Goal: Task Accomplishment & Management: Manage account settings

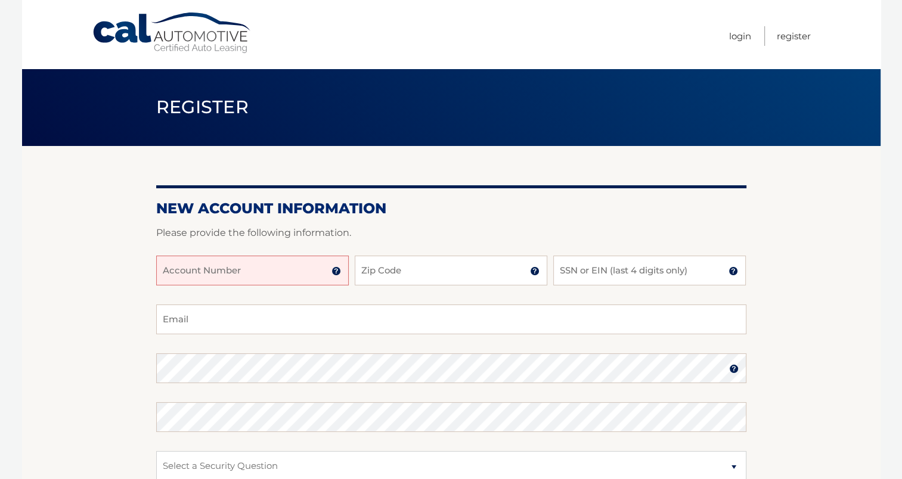
click at [249, 272] on input "Account Number" at bounding box center [252, 271] width 193 height 30
click at [337, 269] on img at bounding box center [336, 271] width 10 height 10
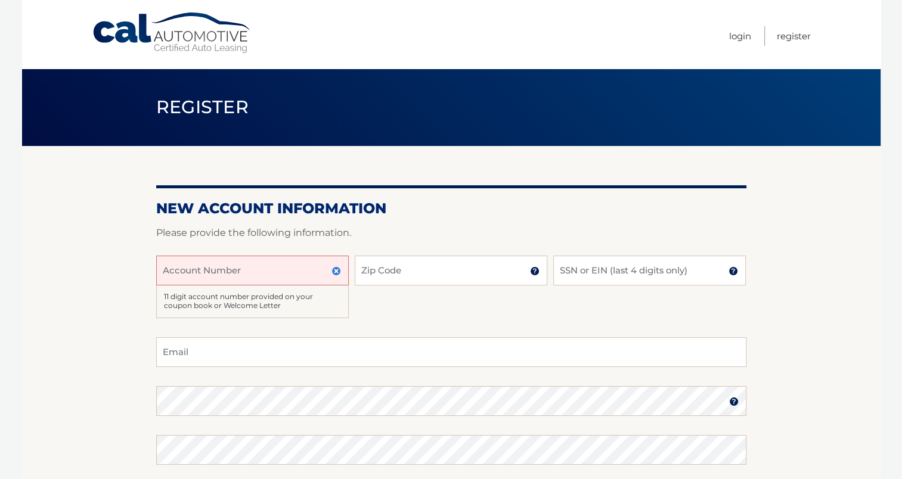
click at [256, 271] on input "Account Number" at bounding box center [252, 271] width 193 height 30
type input "44455997155"
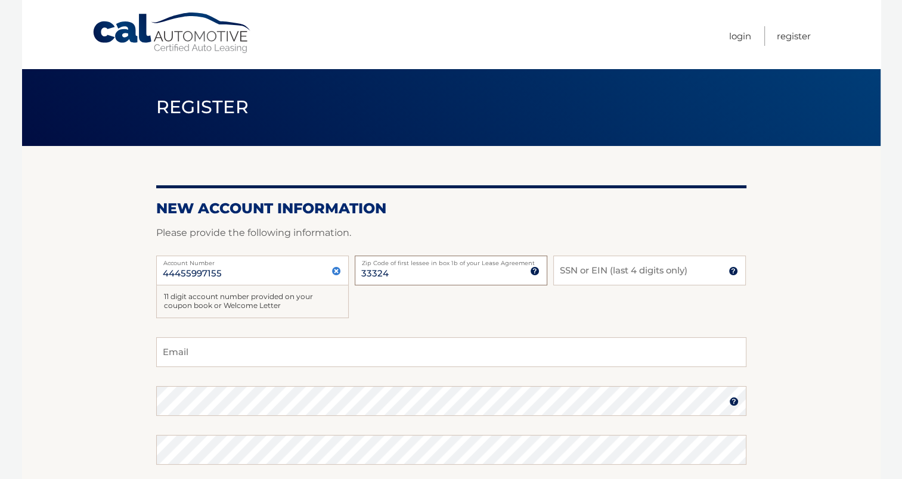
type input "33324"
type input "9187"
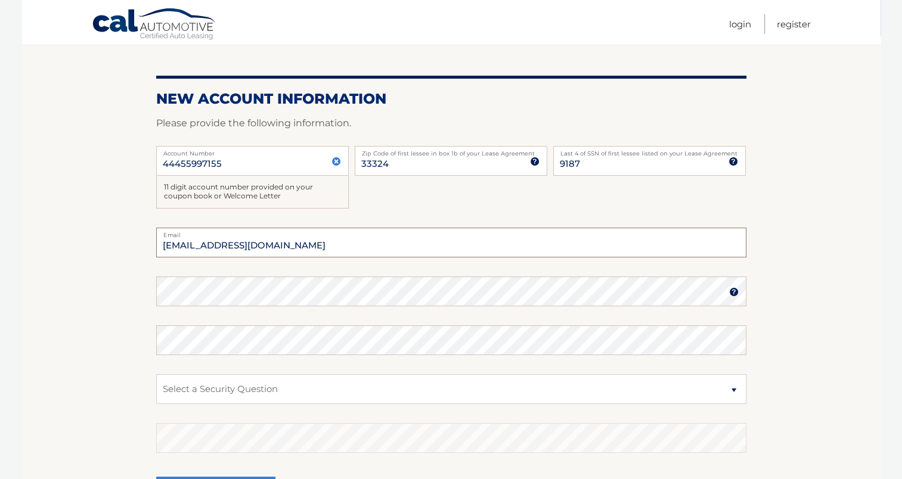
scroll to position [119, 0]
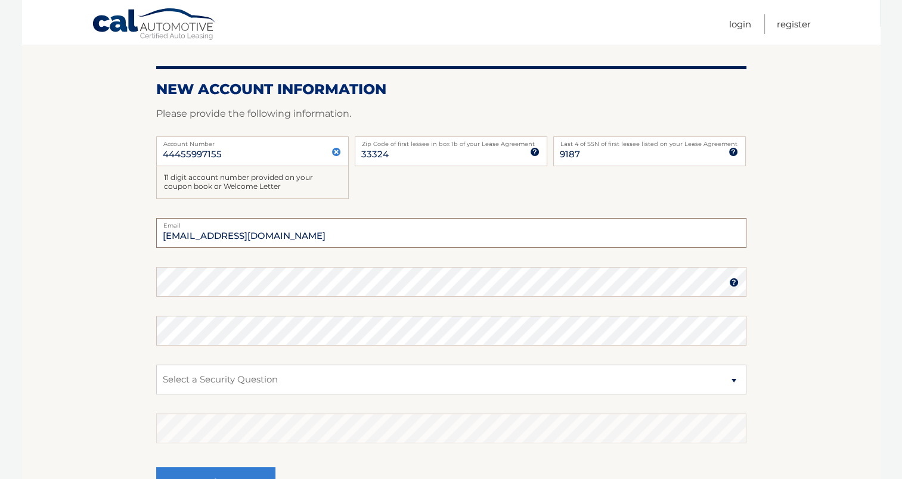
type input "dianale523@gmail.com"
click at [436, 394] on select "Select a Security Question What was the name of your elementary school? What is…" at bounding box center [451, 380] width 590 height 30
click at [156, 365] on select "Select a Security Question What was the name of your elementary school? What is…" at bounding box center [451, 380] width 590 height 30
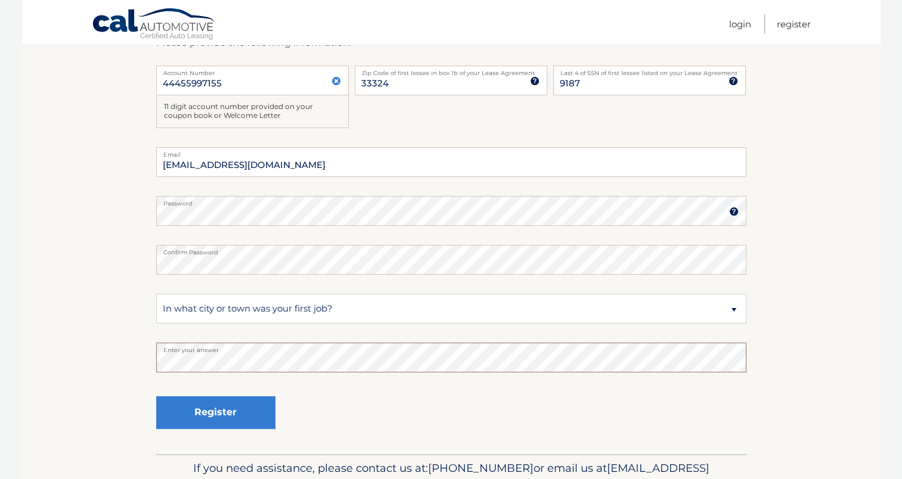
scroll to position [200, 0]
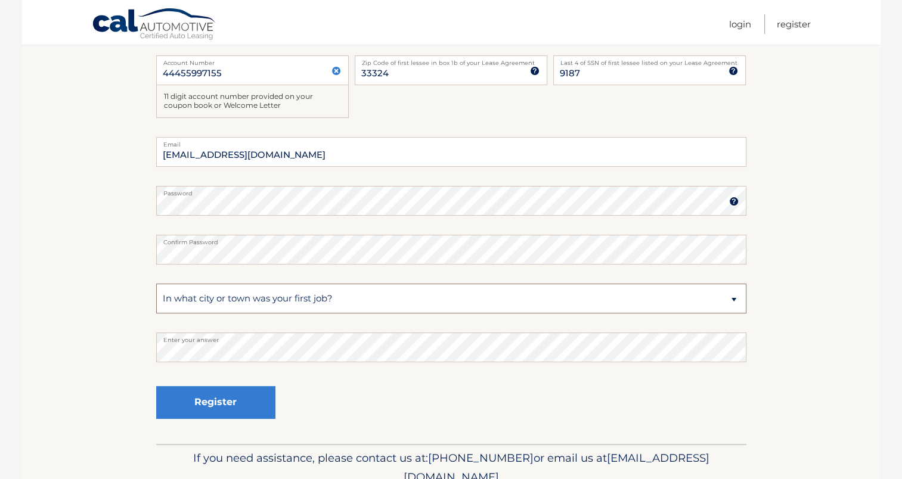
click at [708, 303] on select "Select a Security Question What was the name of your elementary school? What is…" at bounding box center [451, 299] width 590 height 30
click at [156, 284] on select "Select a Security Question What was the name of your elementary school? What is…" at bounding box center [451, 299] width 590 height 30
click at [455, 300] on select "Select a Security Question What was the name of your elementary school? What is…" at bounding box center [451, 299] width 590 height 30
select select "3"
click at [156, 284] on select "Select a Security Question What was the name of your elementary school? What is…" at bounding box center [451, 299] width 590 height 30
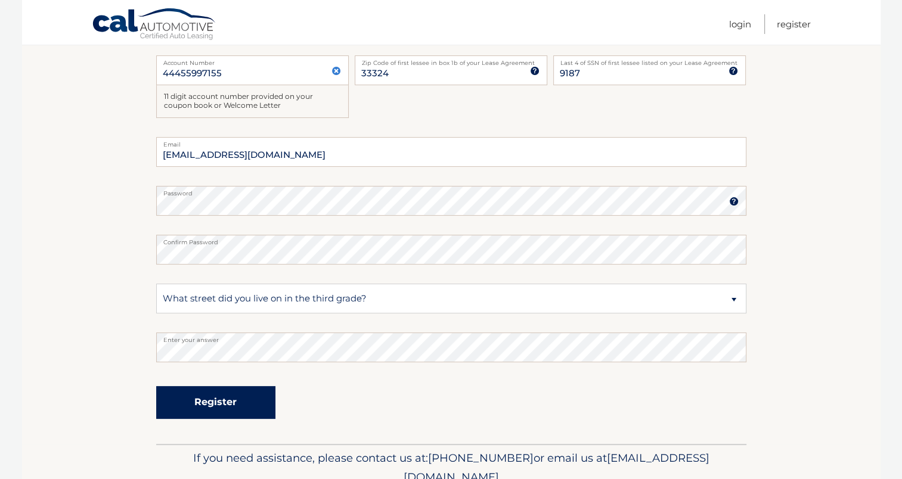
click at [260, 405] on button "Register" at bounding box center [215, 402] width 119 height 33
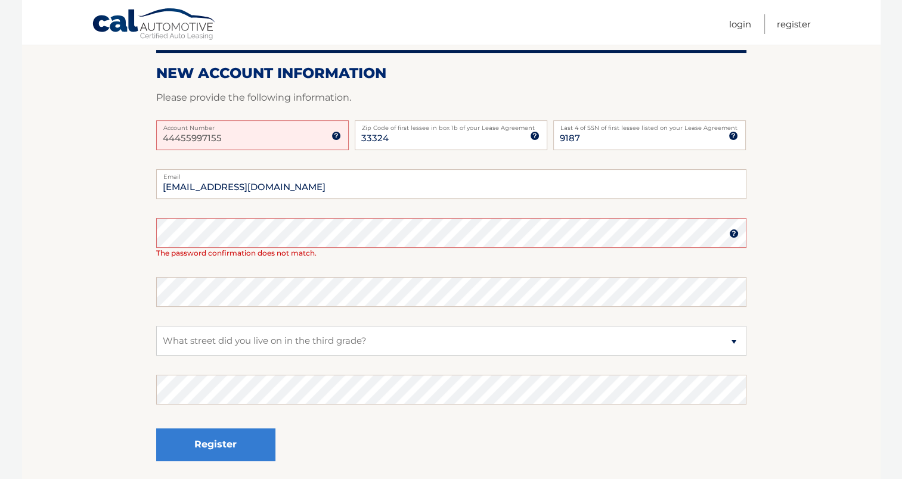
scroll to position [174, 0]
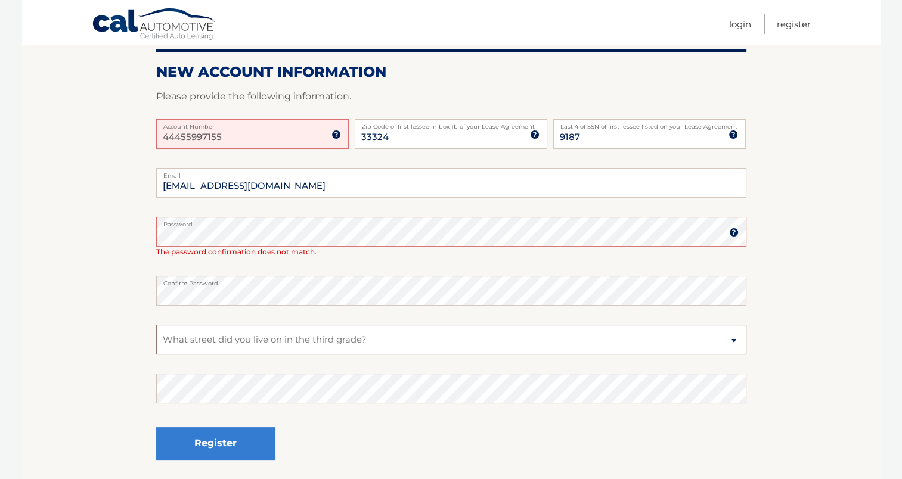
click at [451, 341] on select "Select a Security Question What was the name of your elementary school? What is…" at bounding box center [451, 340] width 590 height 30
click at [796, 384] on section "One or more fields have an error. New Account Information Please provide the fo…" at bounding box center [451, 228] width 858 height 513
click at [260, 439] on button "Register" at bounding box center [215, 443] width 119 height 33
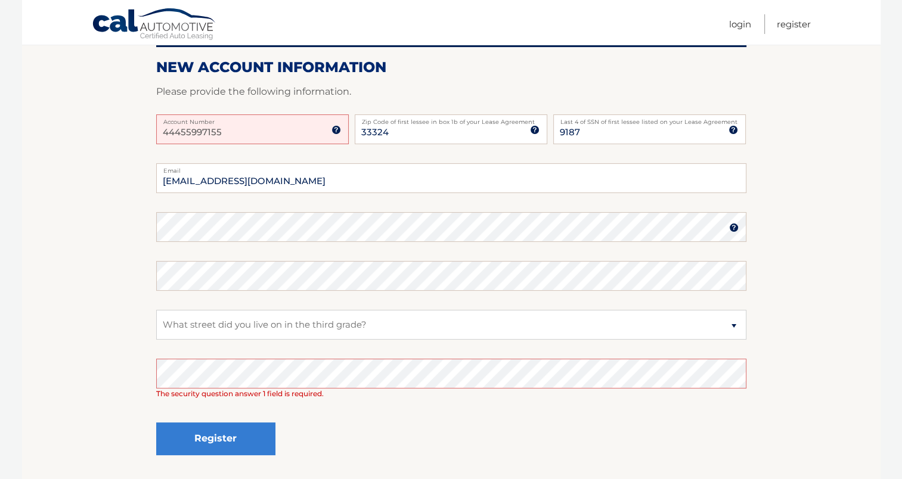
scroll to position [184, 0]
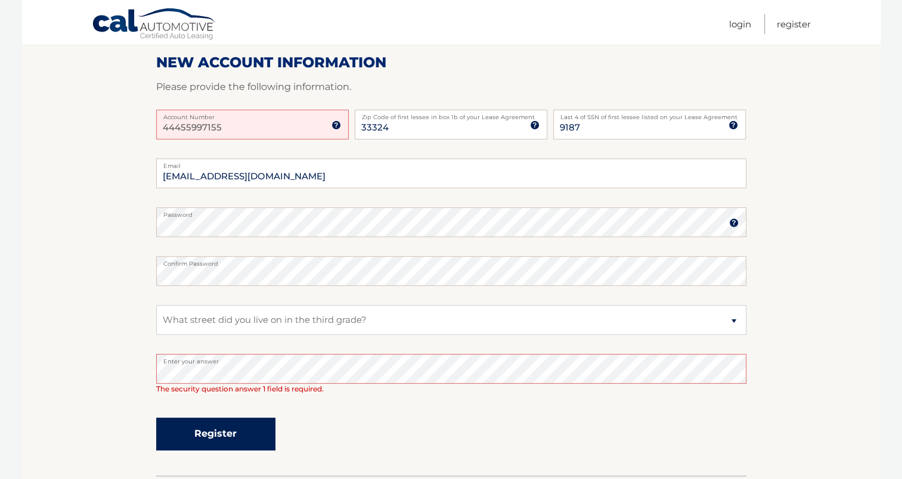
click at [271, 439] on button "Register" at bounding box center [215, 434] width 119 height 33
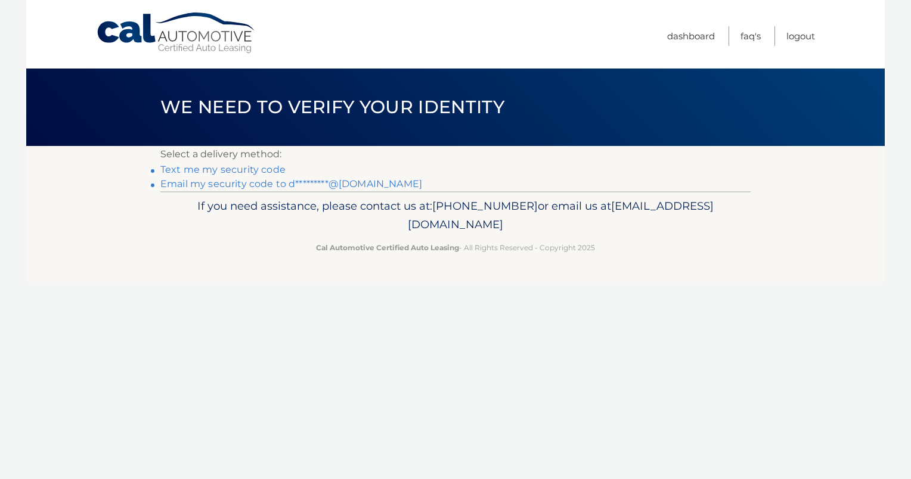
click at [265, 165] on link "Text me my security code" at bounding box center [222, 169] width 125 height 11
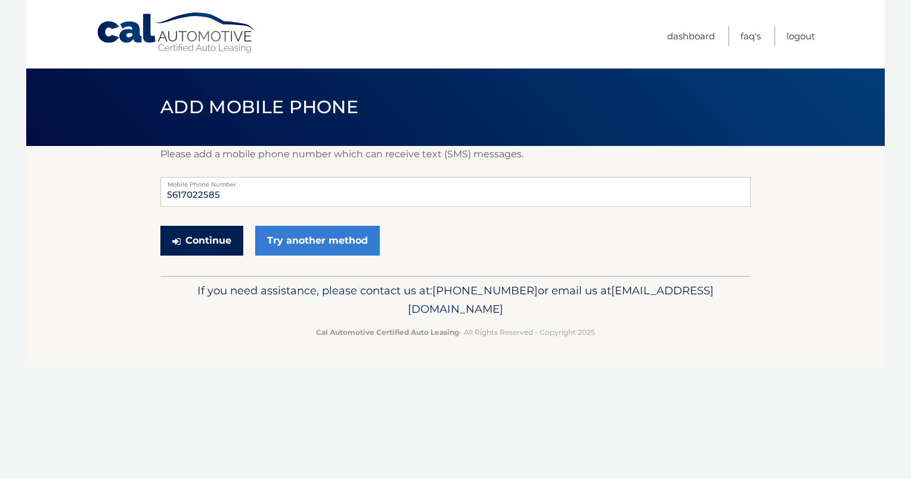
click at [214, 244] on button "Continue" at bounding box center [201, 241] width 83 height 30
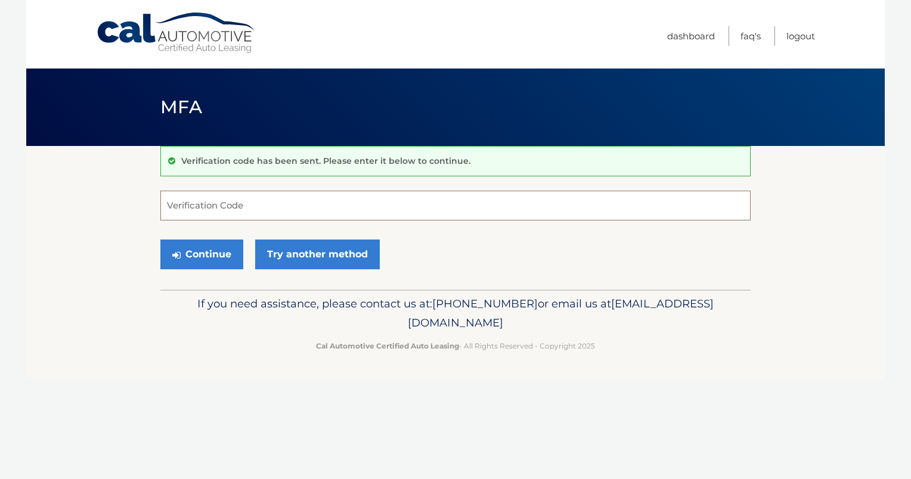
click at [224, 209] on input "Verification Code" at bounding box center [455, 206] width 590 height 30
type input "119871"
click at [200, 251] on button "Continue" at bounding box center [201, 255] width 83 height 30
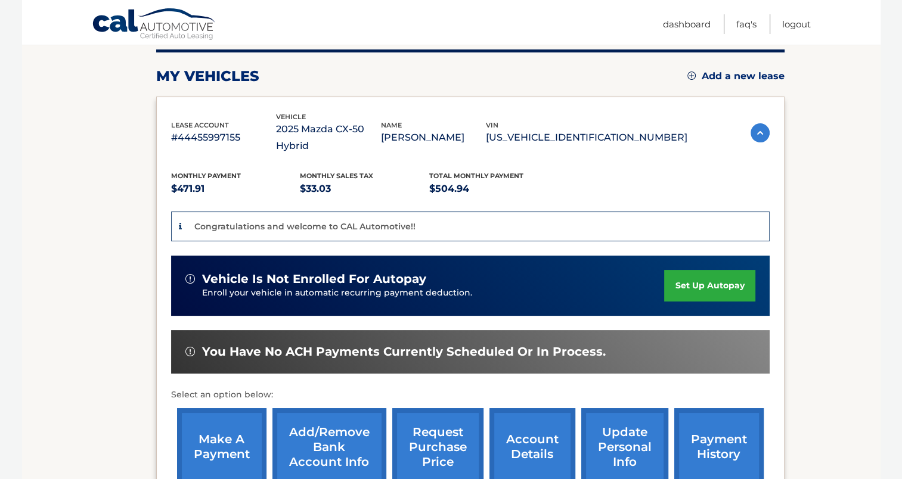
scroll to position [178, 0]
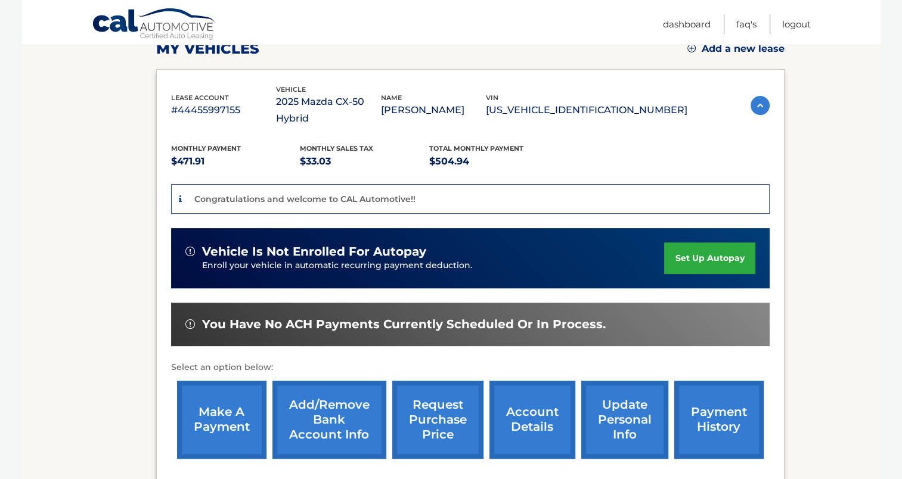
click at [727, 243] on link "set up autopay" at bounding box center [709, 259] width 91 height 32
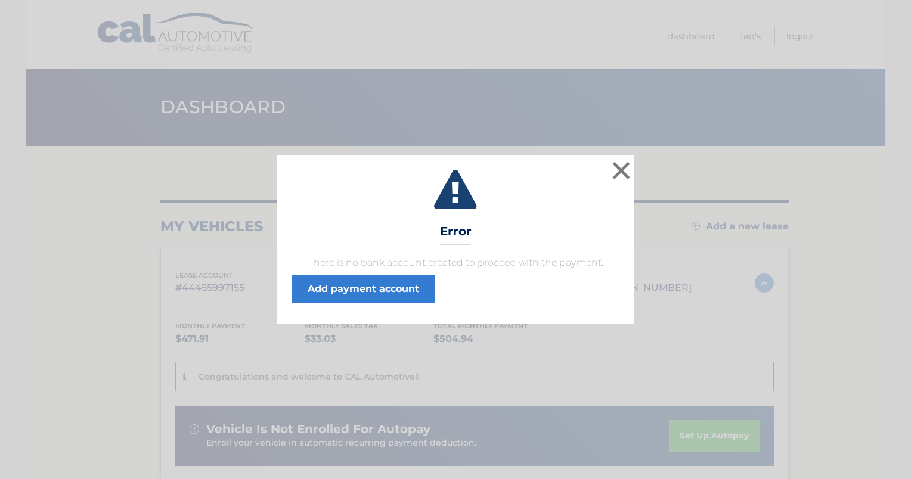
click at [421, 298] on link "Add payment account" at bounding box center [362, 289] width 143 height 29
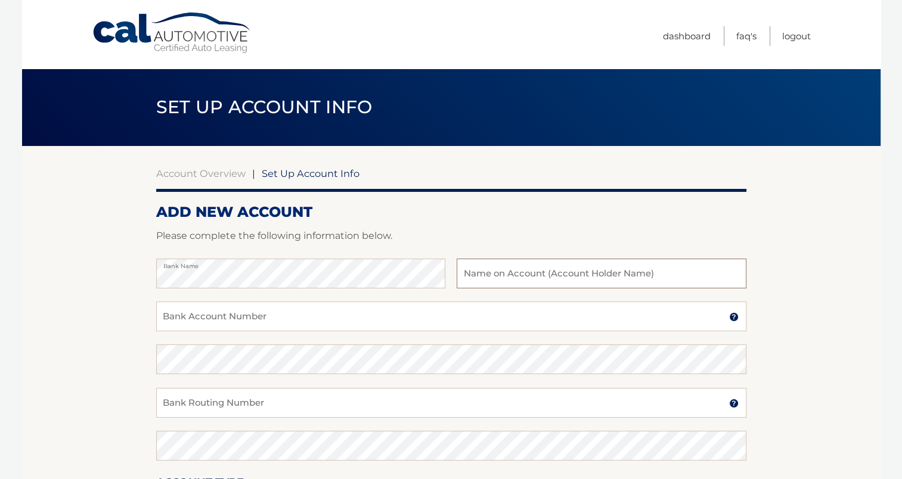
click at [566, 275] on input "text" at bounding box center [601, 274] width 289 height 30
type input "[PERSON_NAME]"
click at [249, 312] on input "Bank Account Number" at bounding box center [451, 317] width 590 height 30
type input "1097285009"
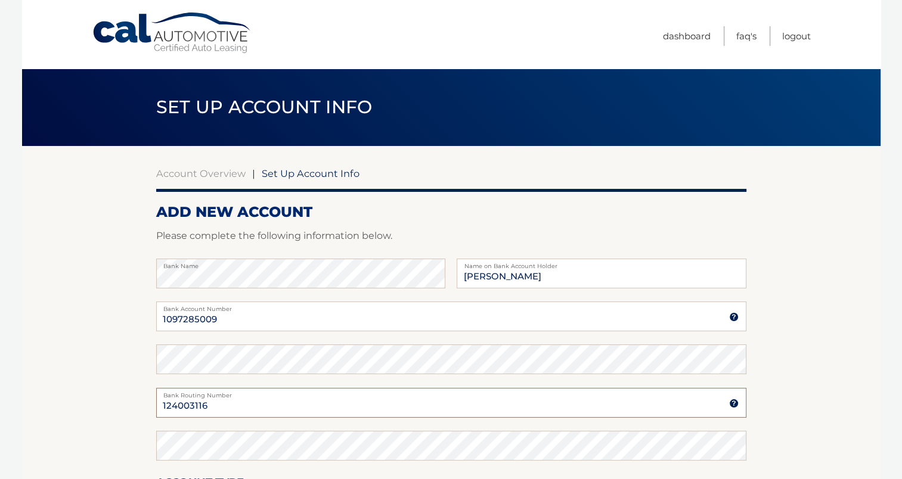
type input "124003116"
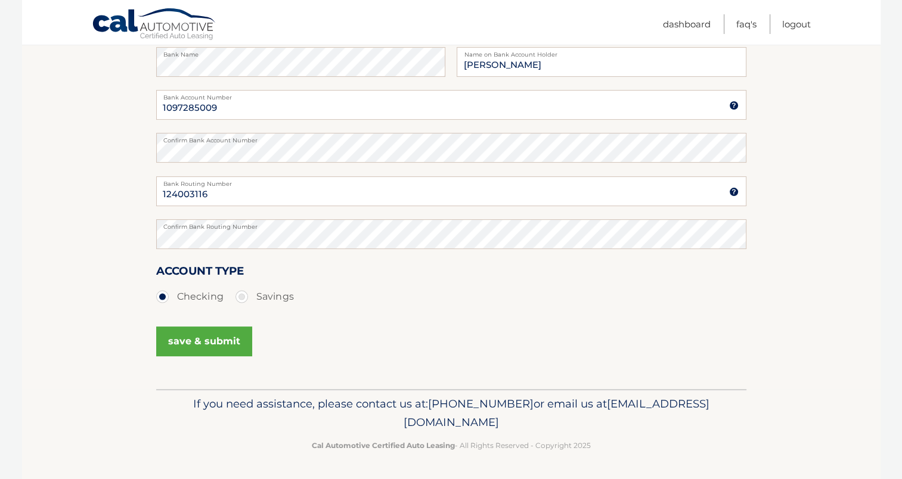
click at [212, 342] on button "save & submit" at bounding box center [204, 342] width 96 height 30
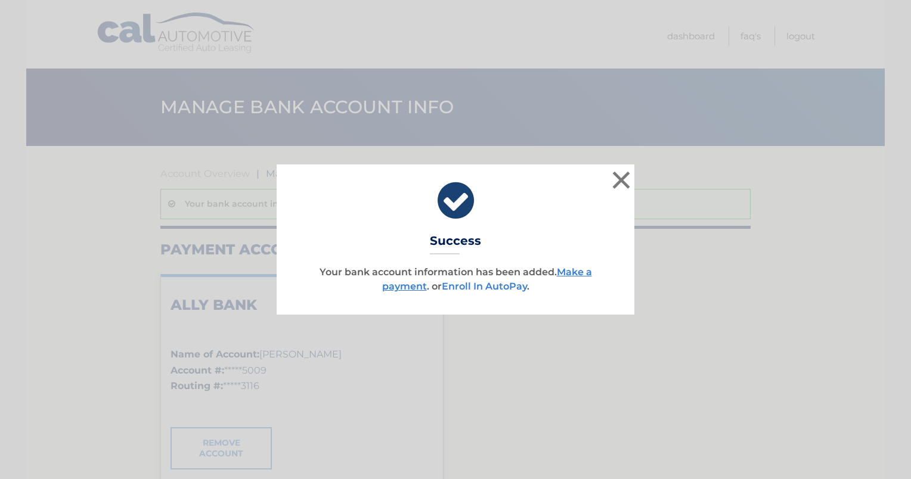
click at [505, 291] on link "Enroll In AutoPay" at bounding box center [484, 286] width 85 height 11
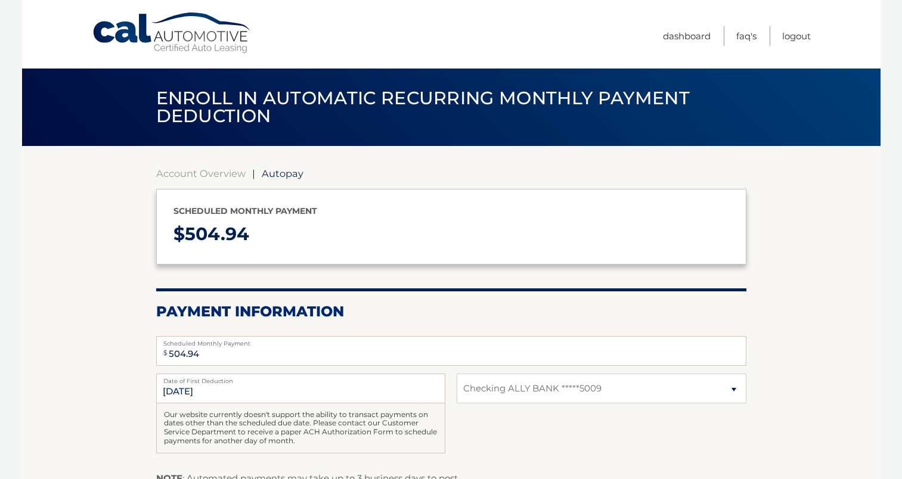
select select "MDc1NjM5ZmEtMTk5OS00ZDUxLWFiMzQtZmQ3M2UzZmRkZjM4"
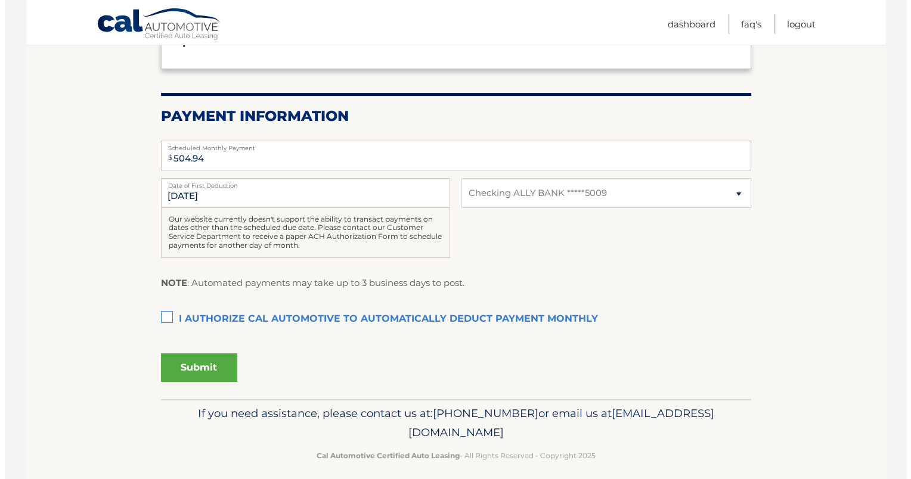
scroll to position [196, 0]
click at [162, 320] on label "I authorize cal automotive to automatically deduct payment monthly This checkbo…" at bounding box center [451, 320] width 590 height 24
click at [0, 0] on input "I authorize cal automotive to automatically deduct payment monthly This checkbo…" at bounding box center [0, 0] width 0 height 0
click at [215, 364] on button "Submit" at bounding box center [194, 367] width 76 height 29
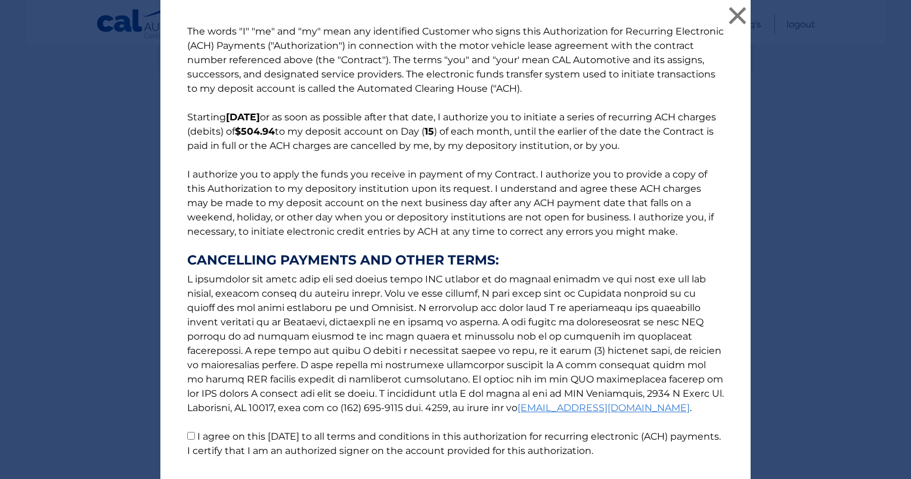
scroll to position [83, 0]
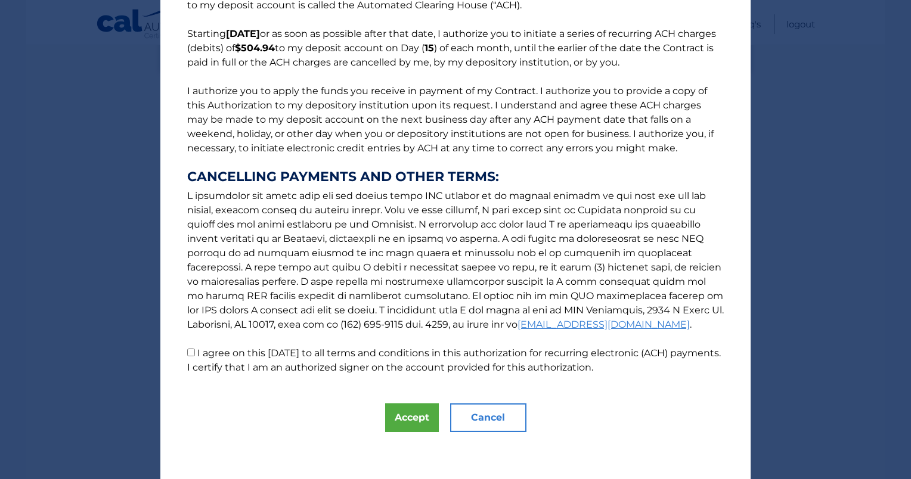
click at [187, 354] on input "I agree on this [DATE] to all terms and conditions in this authorization for re…" at bounding box center [191, 353] width 8 height 8
checkbox input "true"
click at [414, 415] on button "Accept" at bounding box center [412, 418] width 54 height 29
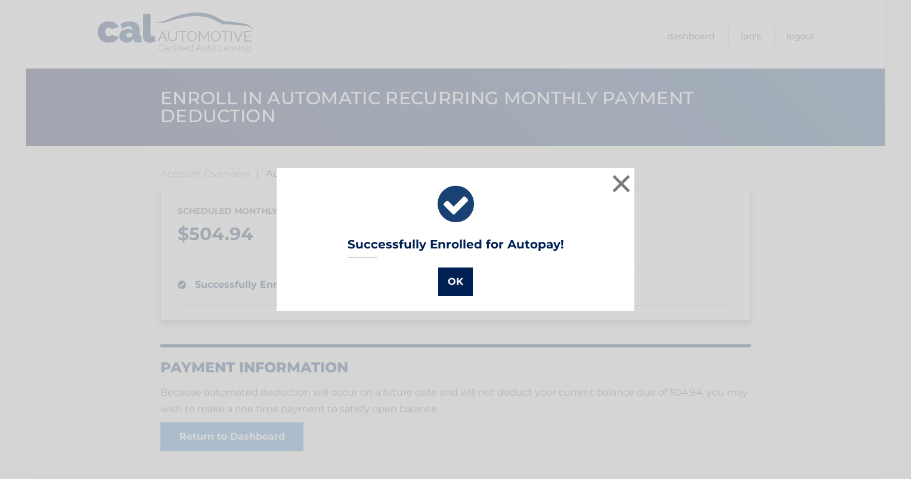
click at [450, 285] on button "OK" at bounding box center [455, 282] width 35 height 29
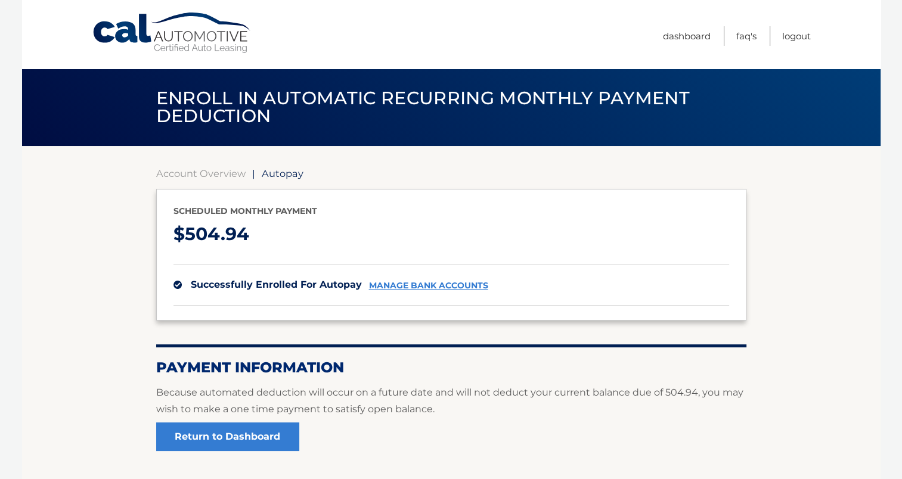
click at [790, 36] on link "Logout" at bounding box center [796, 36] width 29 height 20
